Goal: Task Accomplishment & Management: Use online tool/utility

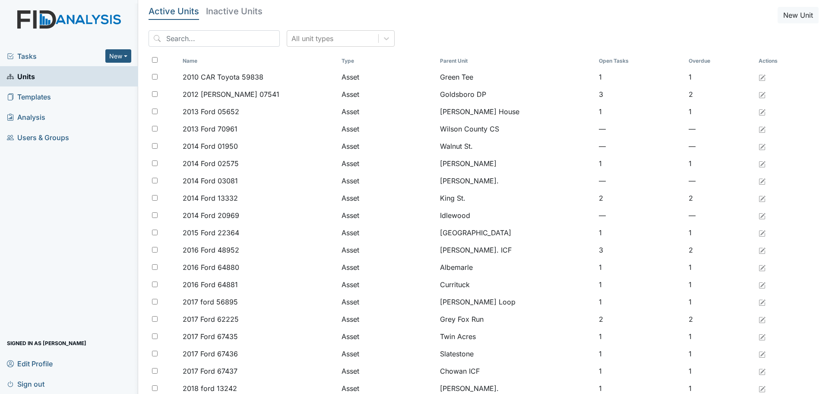
click at [16, 58] on span "Tasks" at bounding box center [56, 56] width 98 height 10
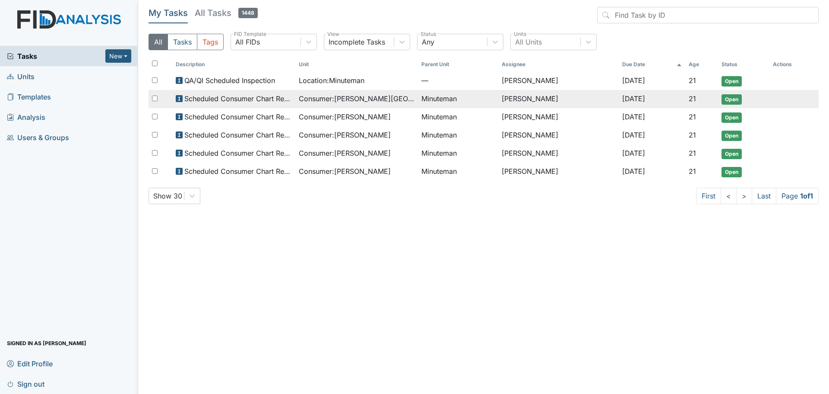
click at [372, 97] on span "Consumer : Branch, Keyosha" at bounding box center [357, 98] width 116 height 10
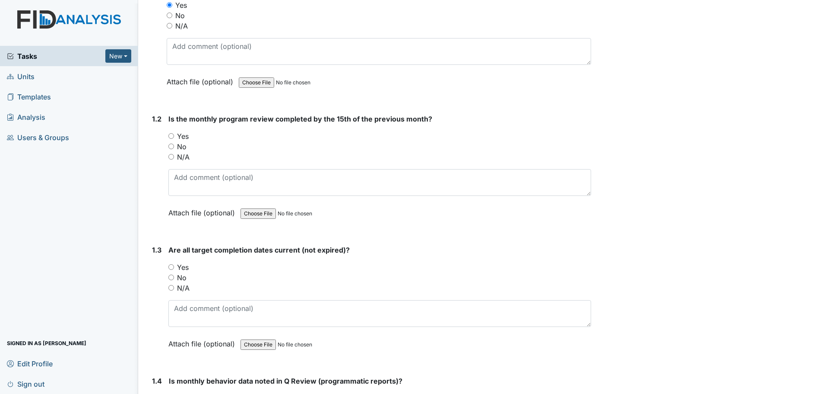
scroll to position [173, 0]
